Goal: Information Seeking & Learning: Learn about a topic

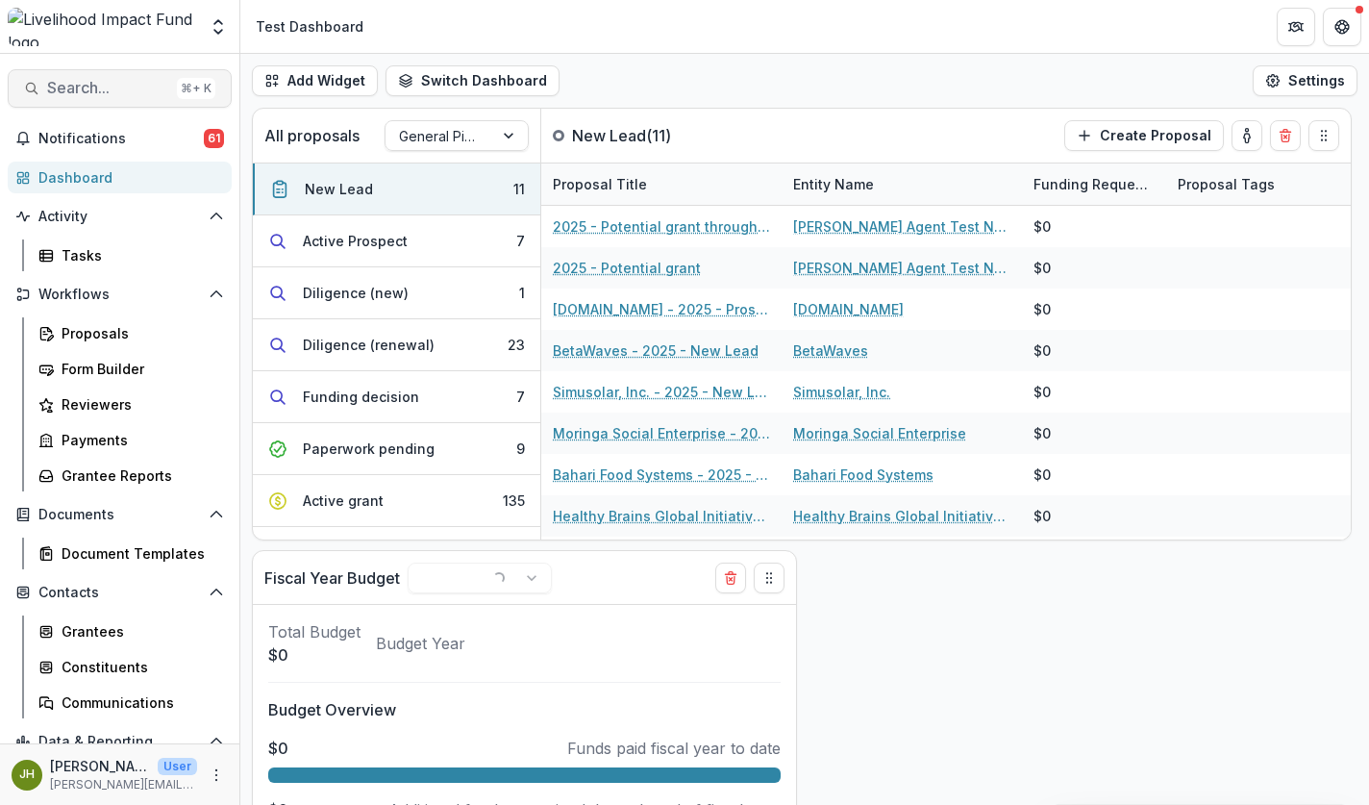
click at [100, 92] on span "Search..." at bounding box center [108, 88] width 122 height 18
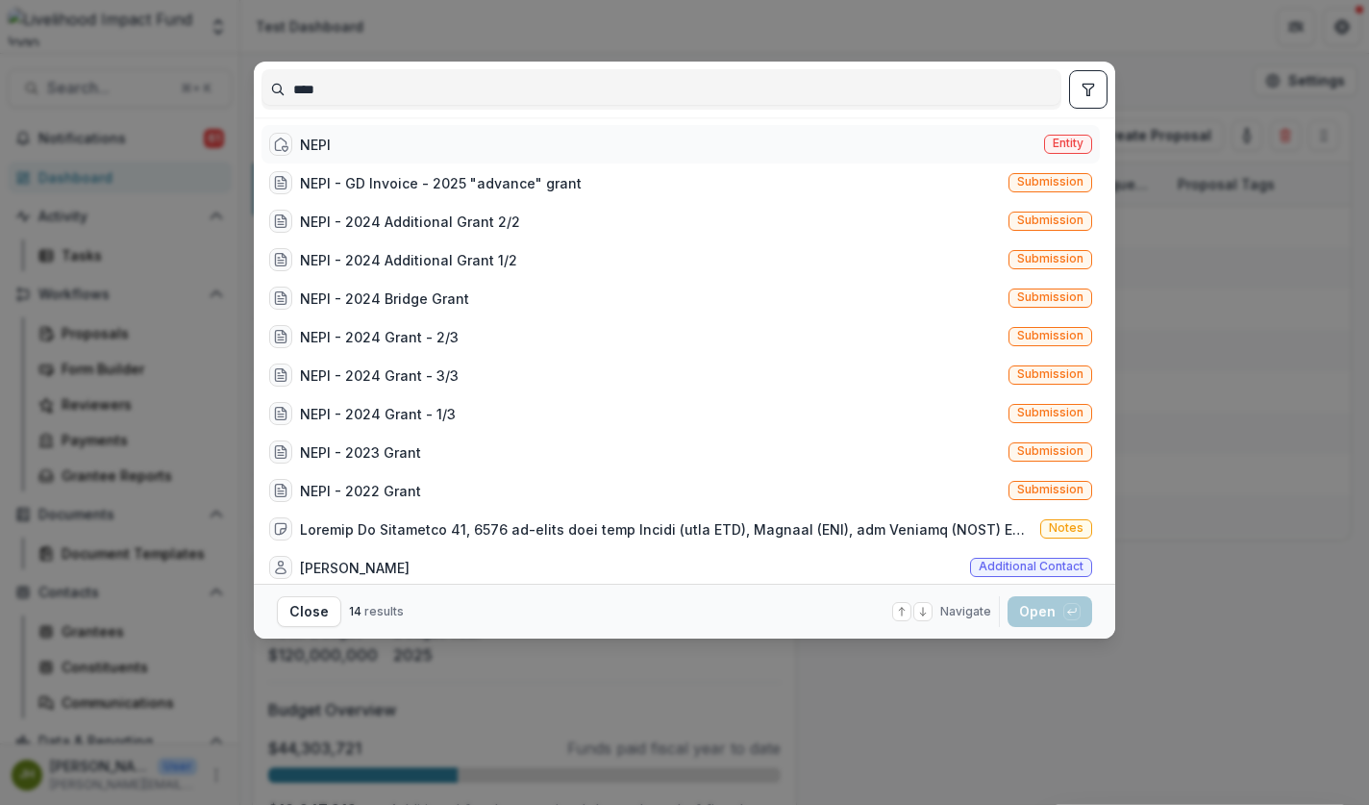
type input "****"
click at [318, 146] on div "NEPI" at bounding box center [315, 145] width 31 height 20
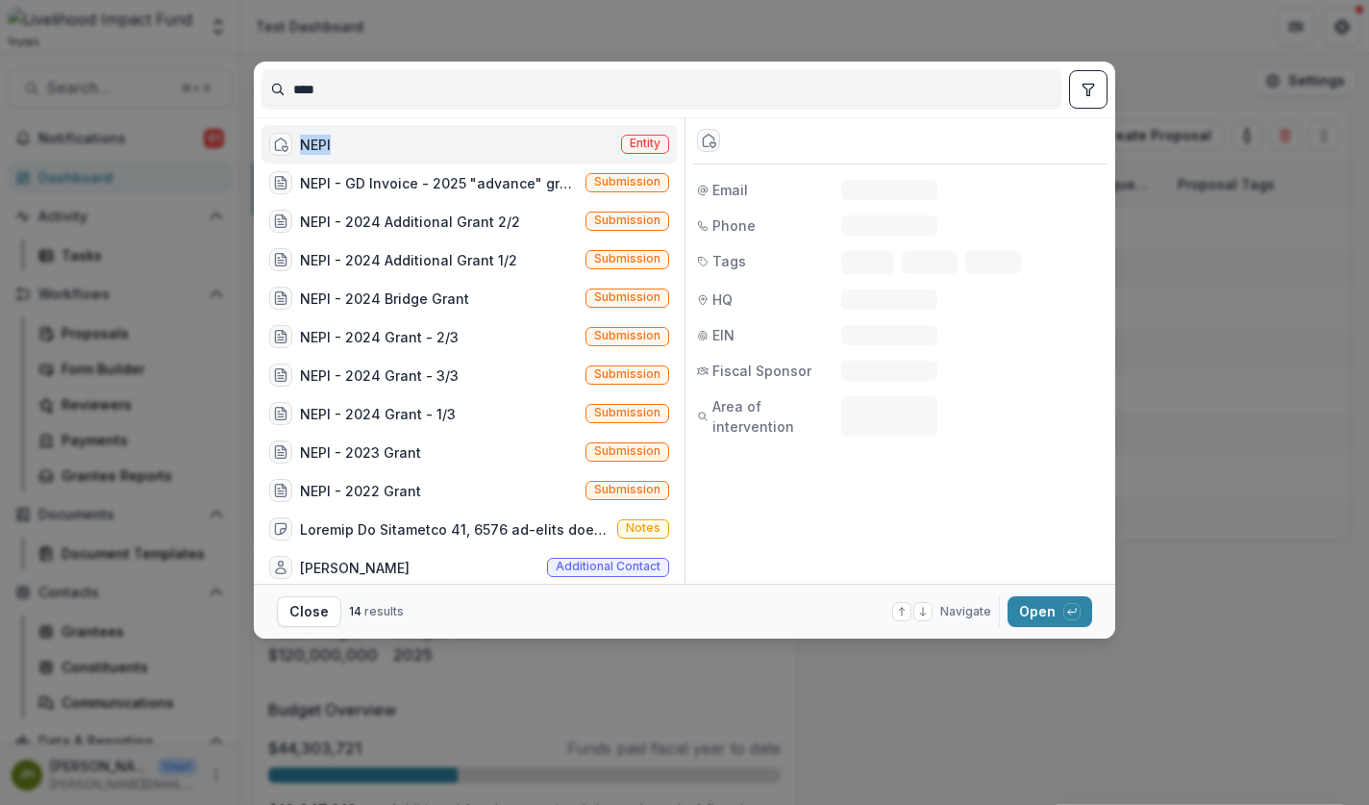
click at [318, 146] on div "NEPI" at bounding box center [315, 145] width 31 height 20
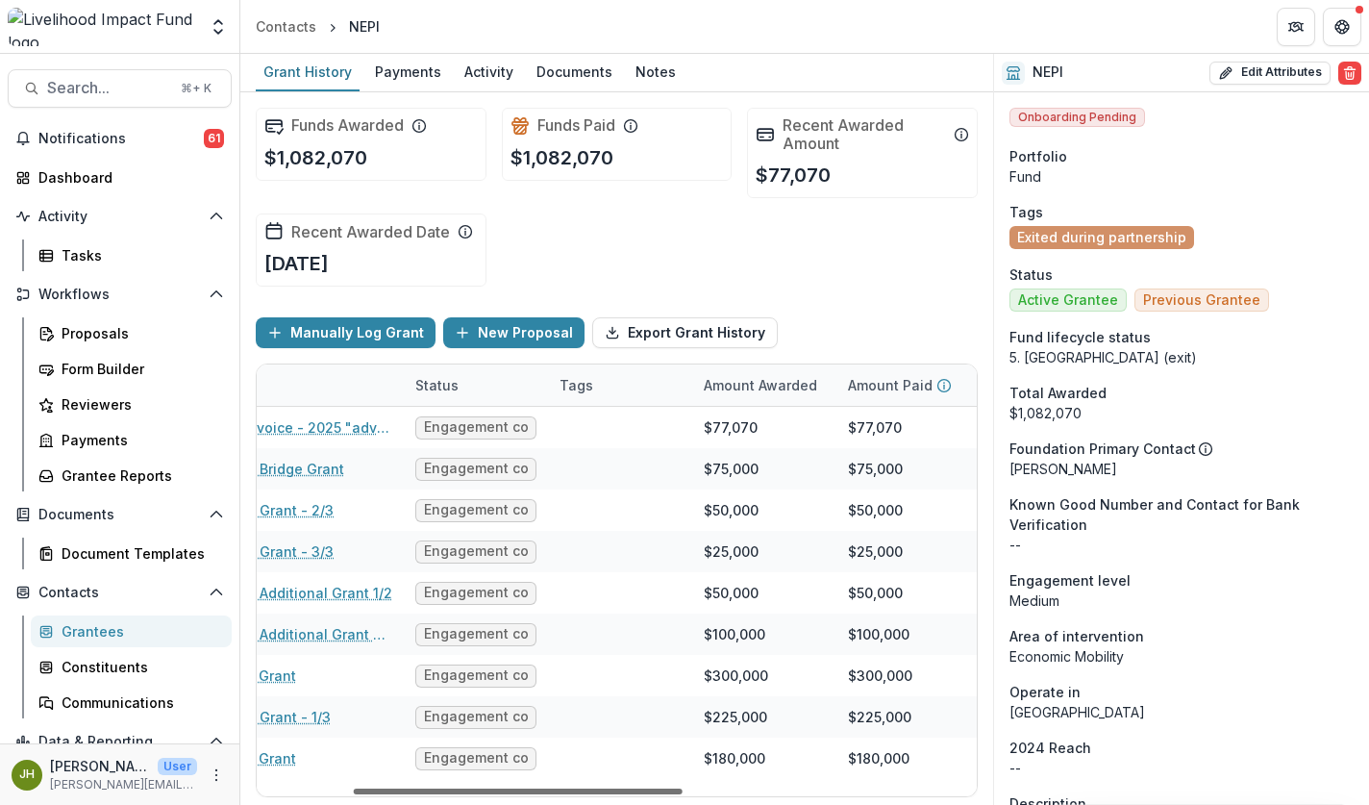
scroll to position [0, 222]
drag, startPoint x: 531, startPoint y: 789, endPoint x: 633, endPoint y: 786, distance: 102.0
click at [633, 788] on div at bounding box center [525, 791] width 329 height 6
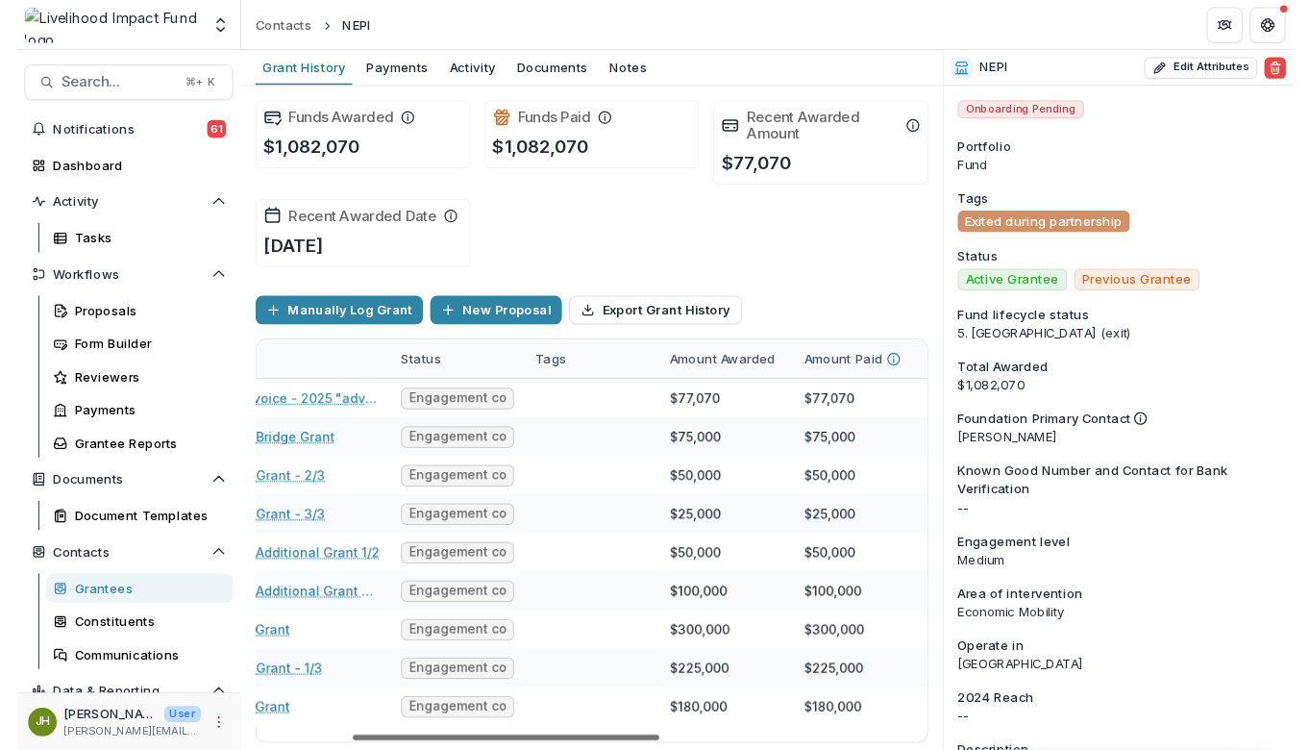
scroll to position [0, 0]
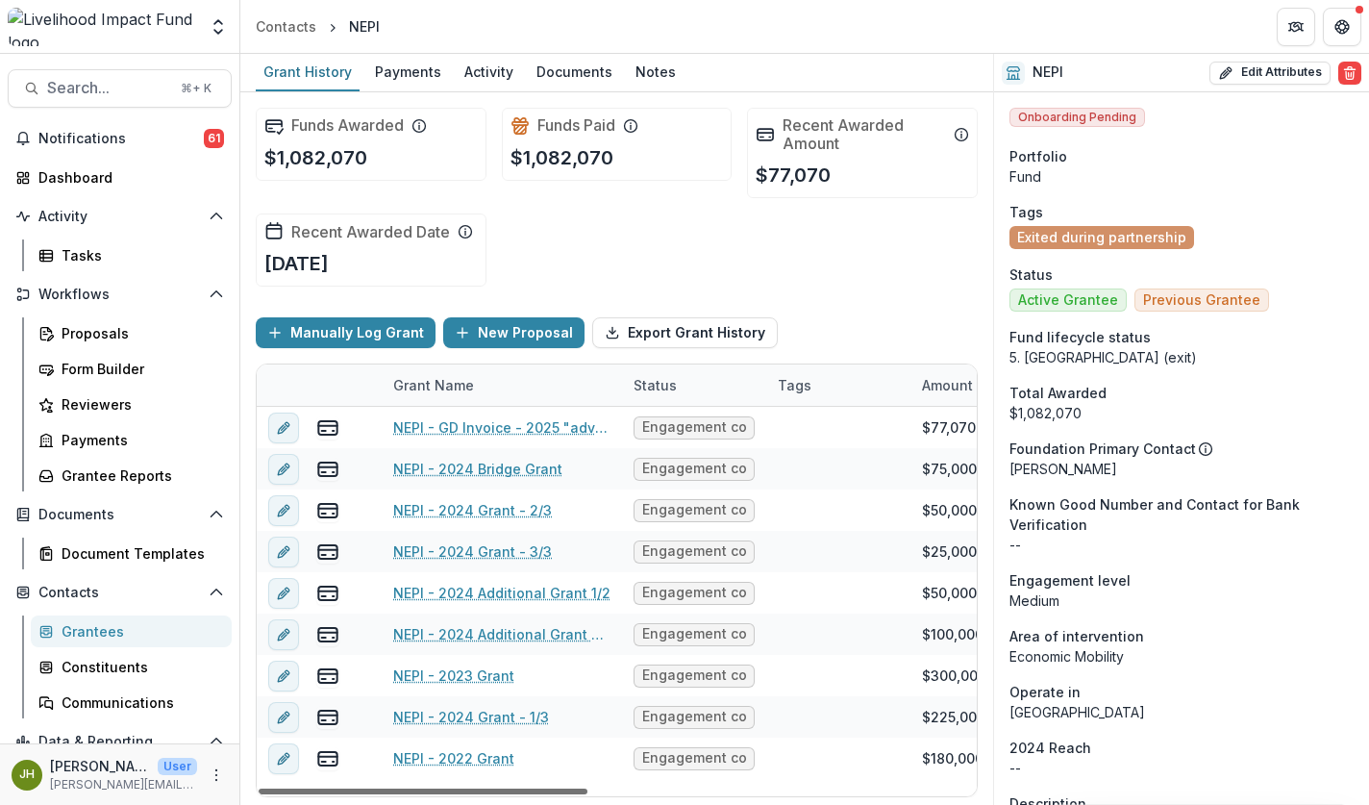
drag, startPoint x: 637, startPoint y: 791, endPoint x: 405, endPoint y: 786, distance: 232.7
click at [407, 788] on div at bounding box center [423, 791] width 329 height 6
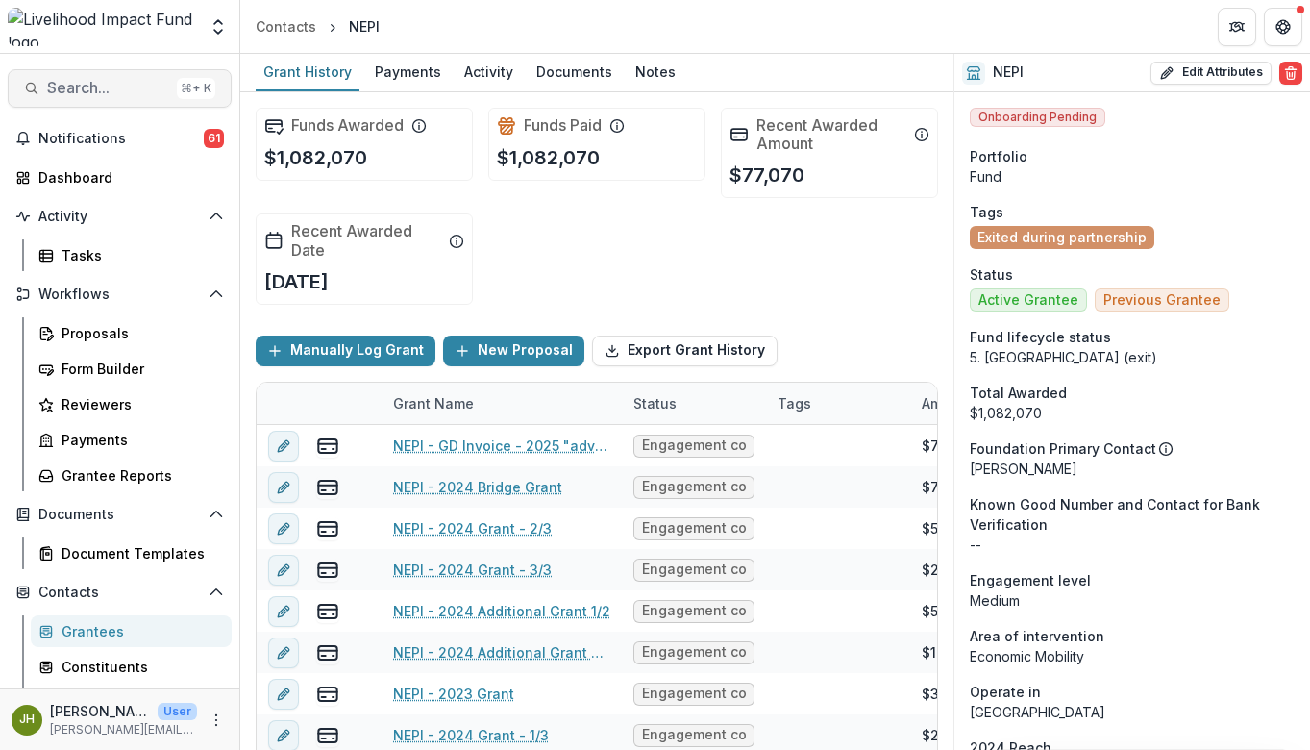
click at [101, 85] on span "Search..." at bounding box center [108, 88] width 122 height 18
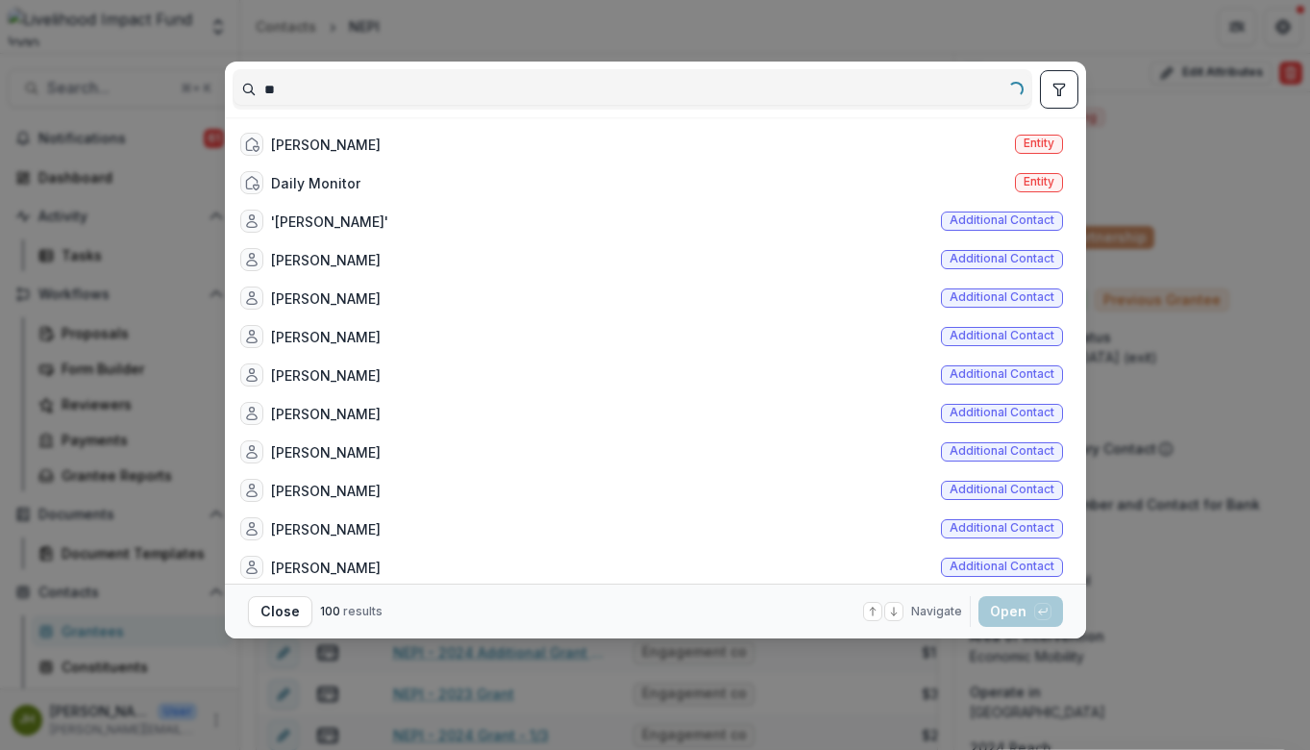
type input "*"
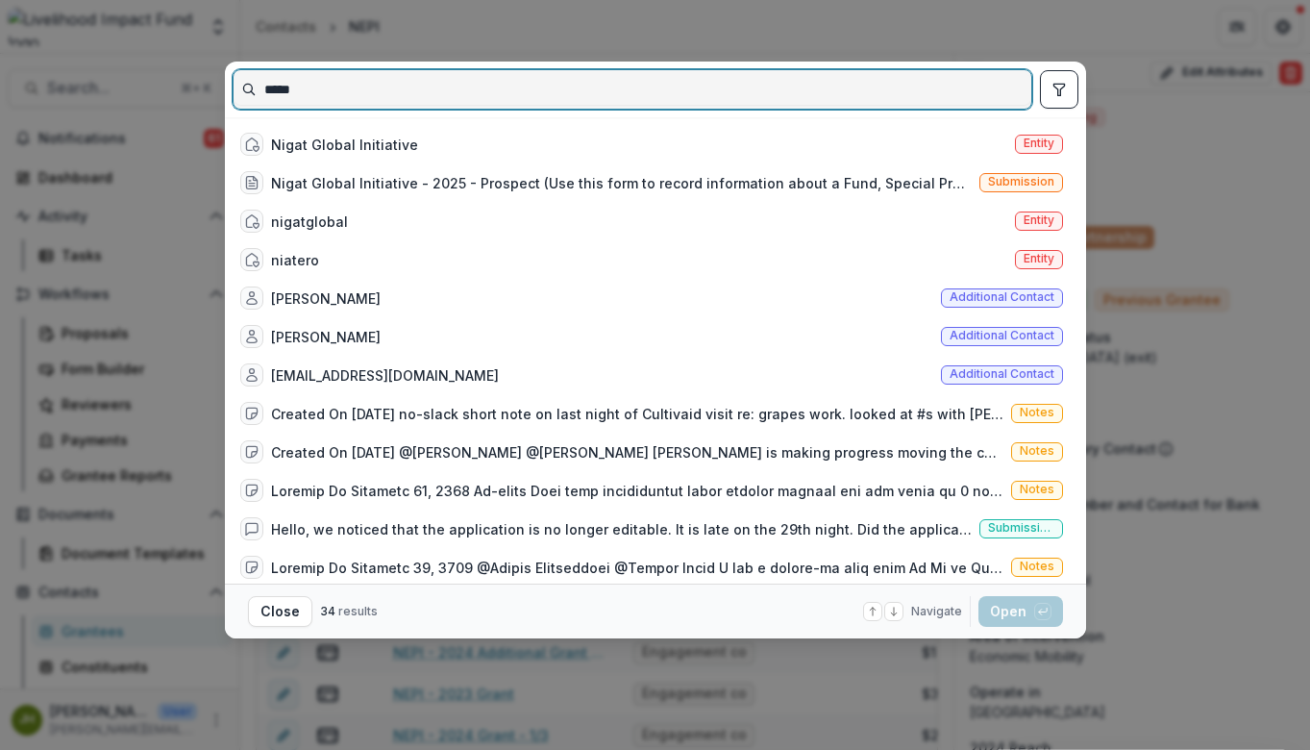
type input "*****"
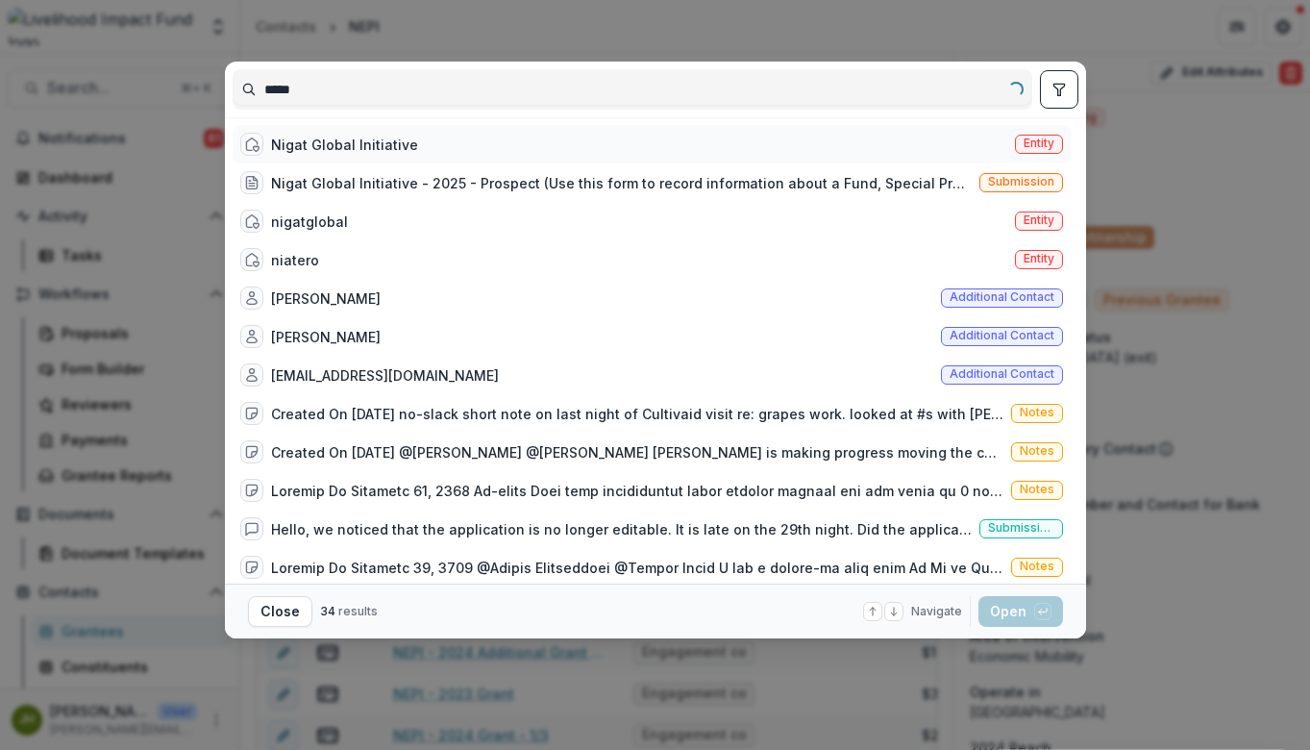
drag, startPoint x: 340, startPoint y: 80, endPoint x: 403, endPoint y: 152, distance: 95.4
click at [403, 152] on div "Nigat Global Initiative" at bounding box center [344, 145] width 147 height 20
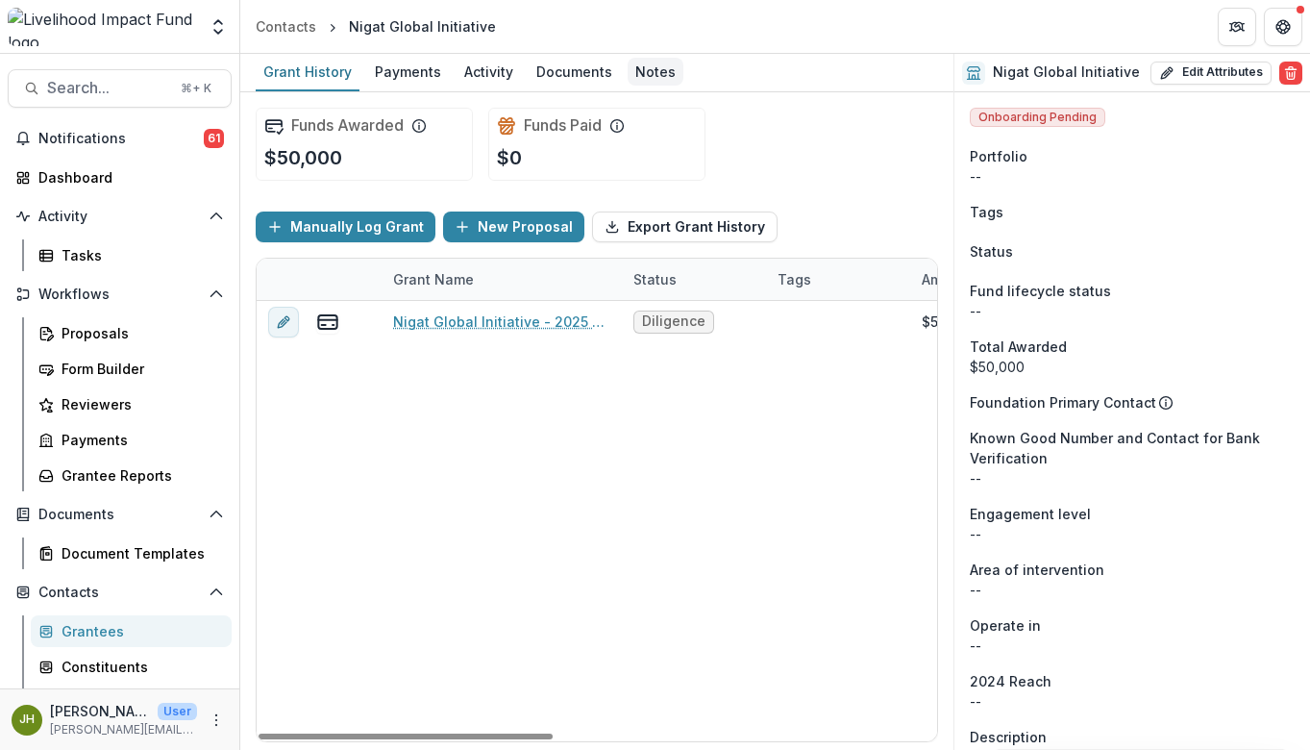
click at [628, 65] on div "Notes" at bounding box center [656, 72] width 56 height 28
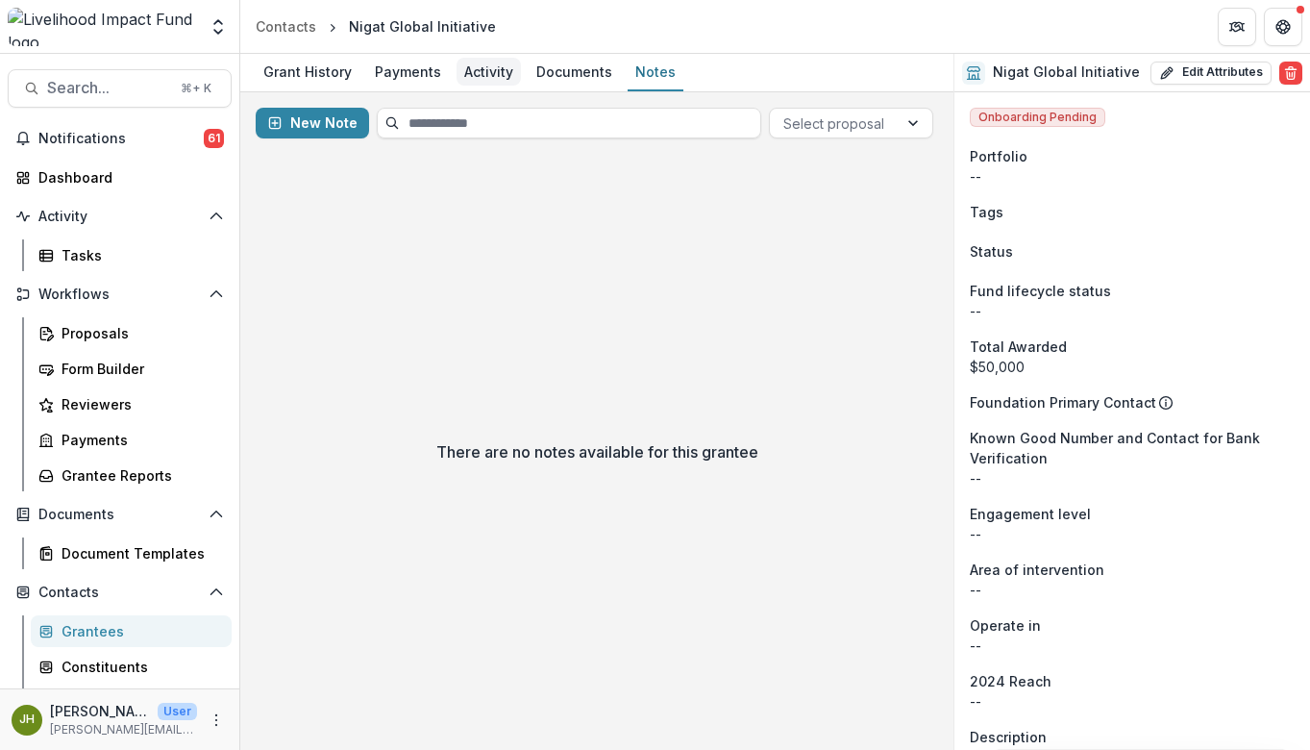
click at [473, 76] on div "Activity" at bounding box center [489, 72] width 64 height 28
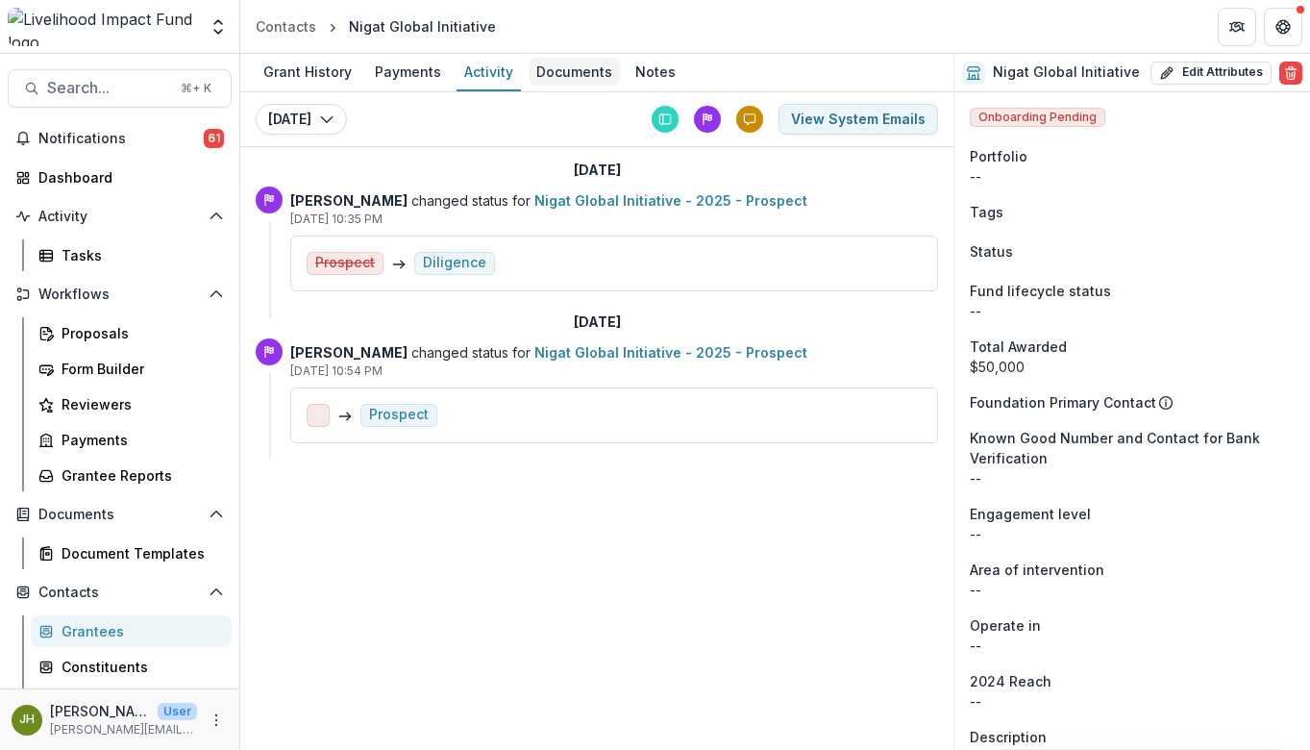
click at [541, 74] on div "Documents" at bounding box center [574, 72] width 91 height 28
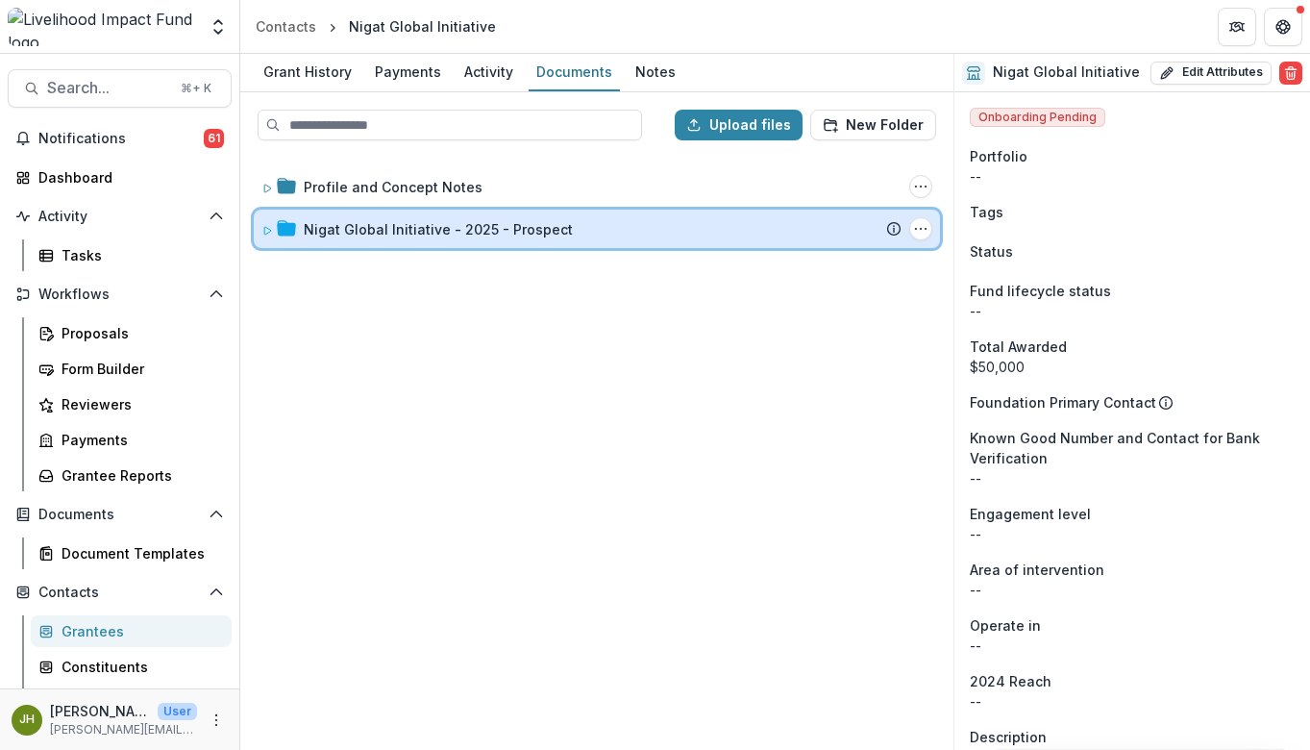
click at [256, 230] on div "Nigat Global Initiative - 2025 - Prospect Submission Temelio Proposal Attached …" at bounding box center [597, 229] width 686 height 38
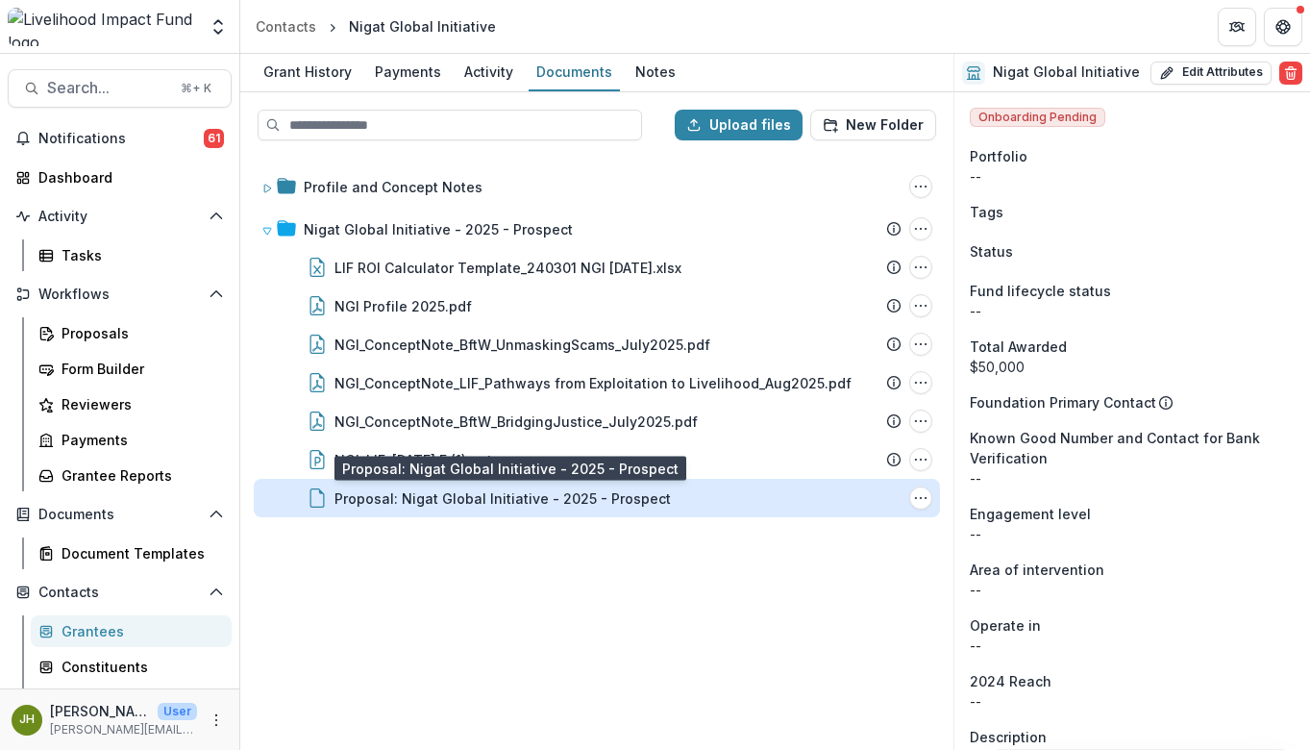
click at [397, 503] on div "Proposal: Nigat Global Initiative - 2025 - Prospect" at bounding box center [503, 498] width 337 height 20
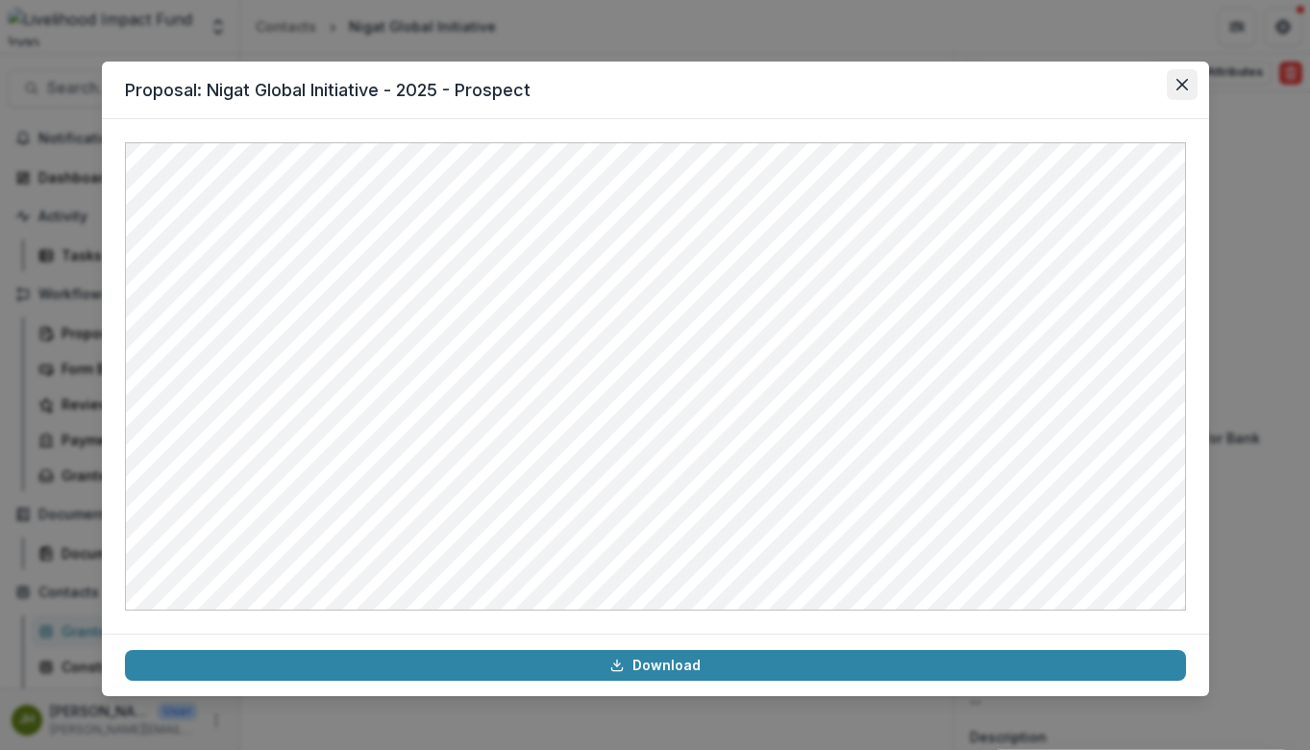
click at [1177, 85] on icon "Close" at bounding box center [1183, 85] width 12 height 12
